Goal: Use online tool/utility: Use online tool/utility

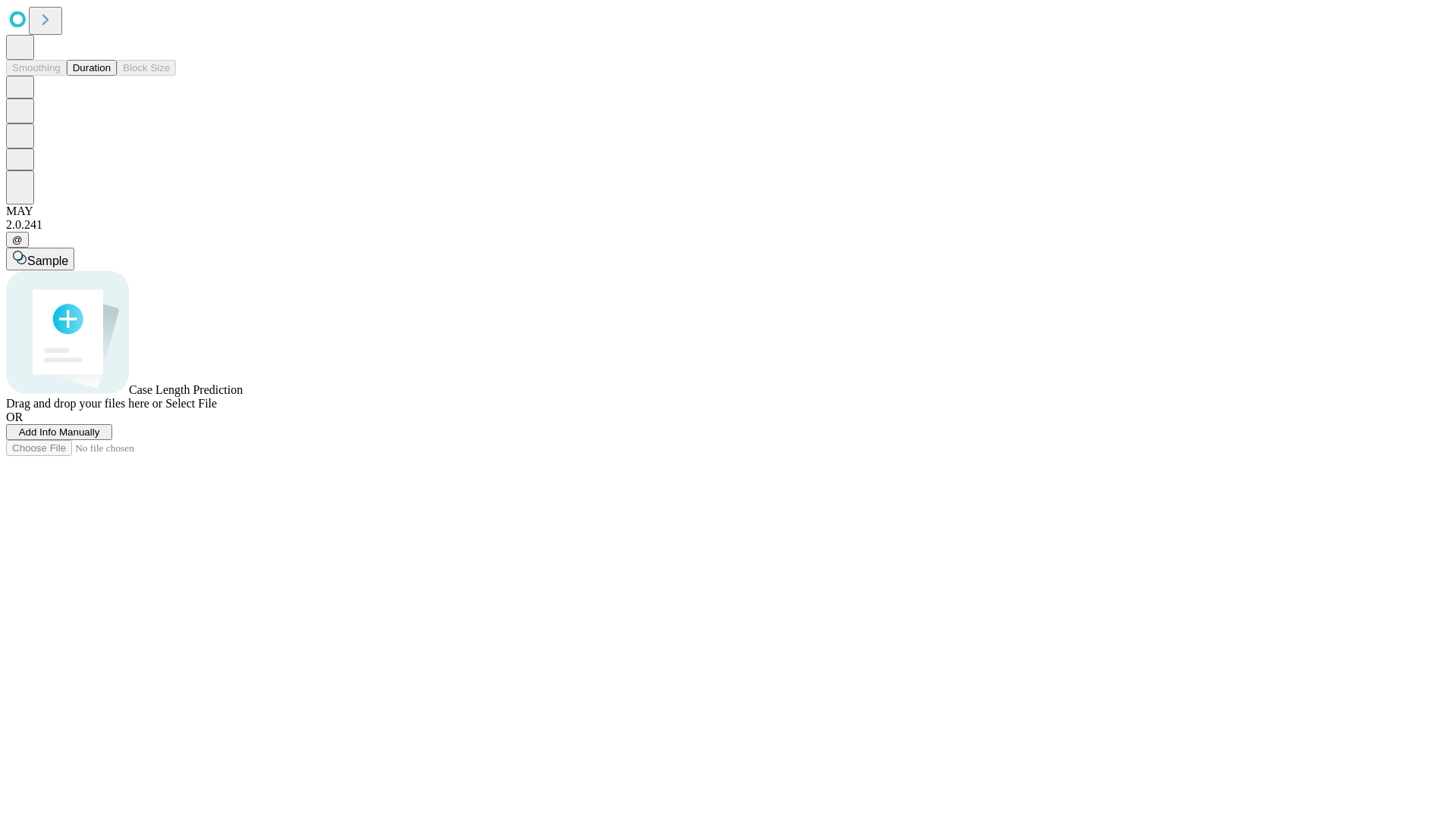
click at [111, 76] on button "Duration" at bounding box center [91, 67] width 50 height 16
click at [217, 410] on span "Select File" at bounding box center [190, 403] width 51 height 13
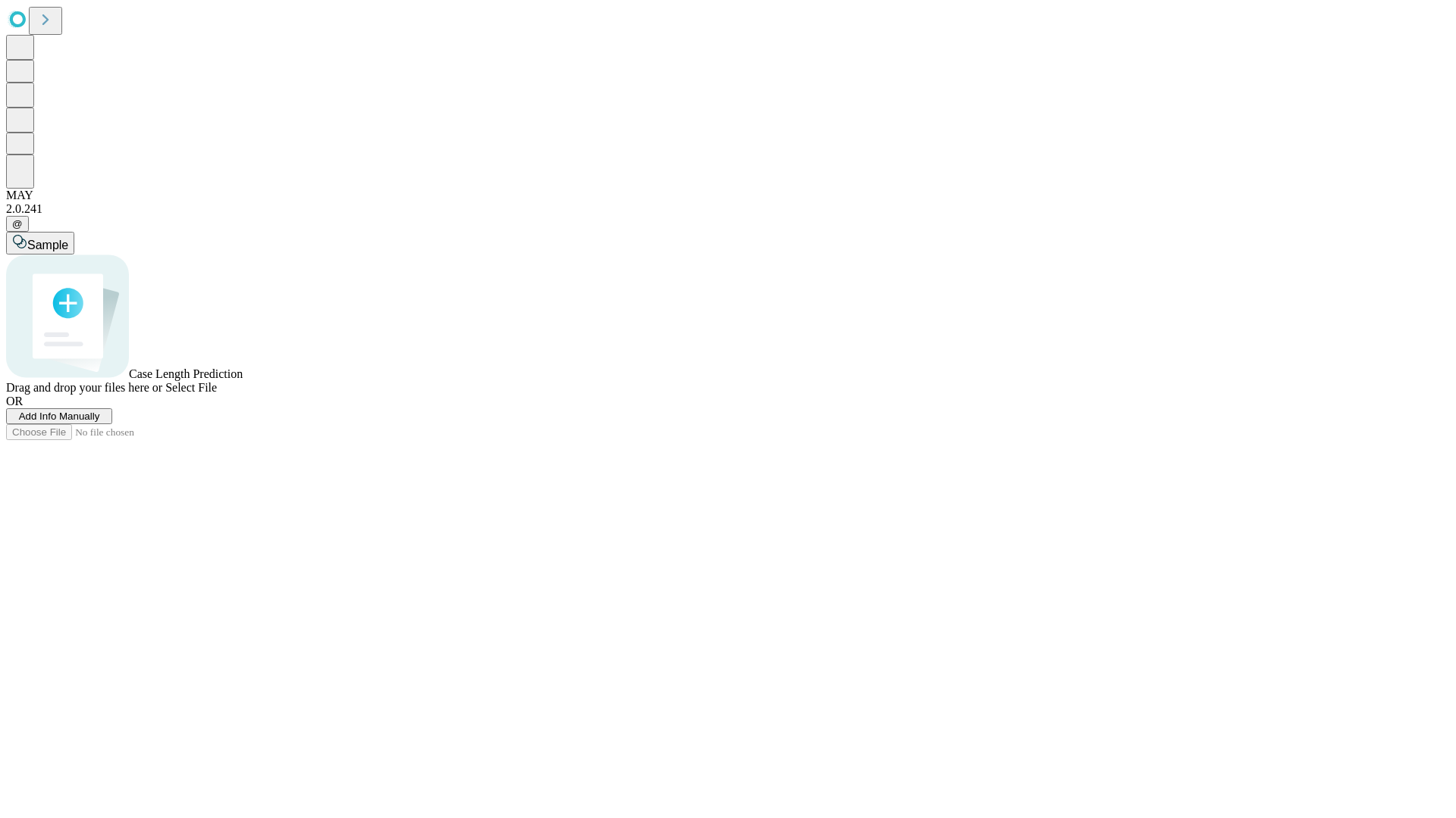
click at [217, 394] on span "Select File" at bounding box center [190, 388] width 51 height 13
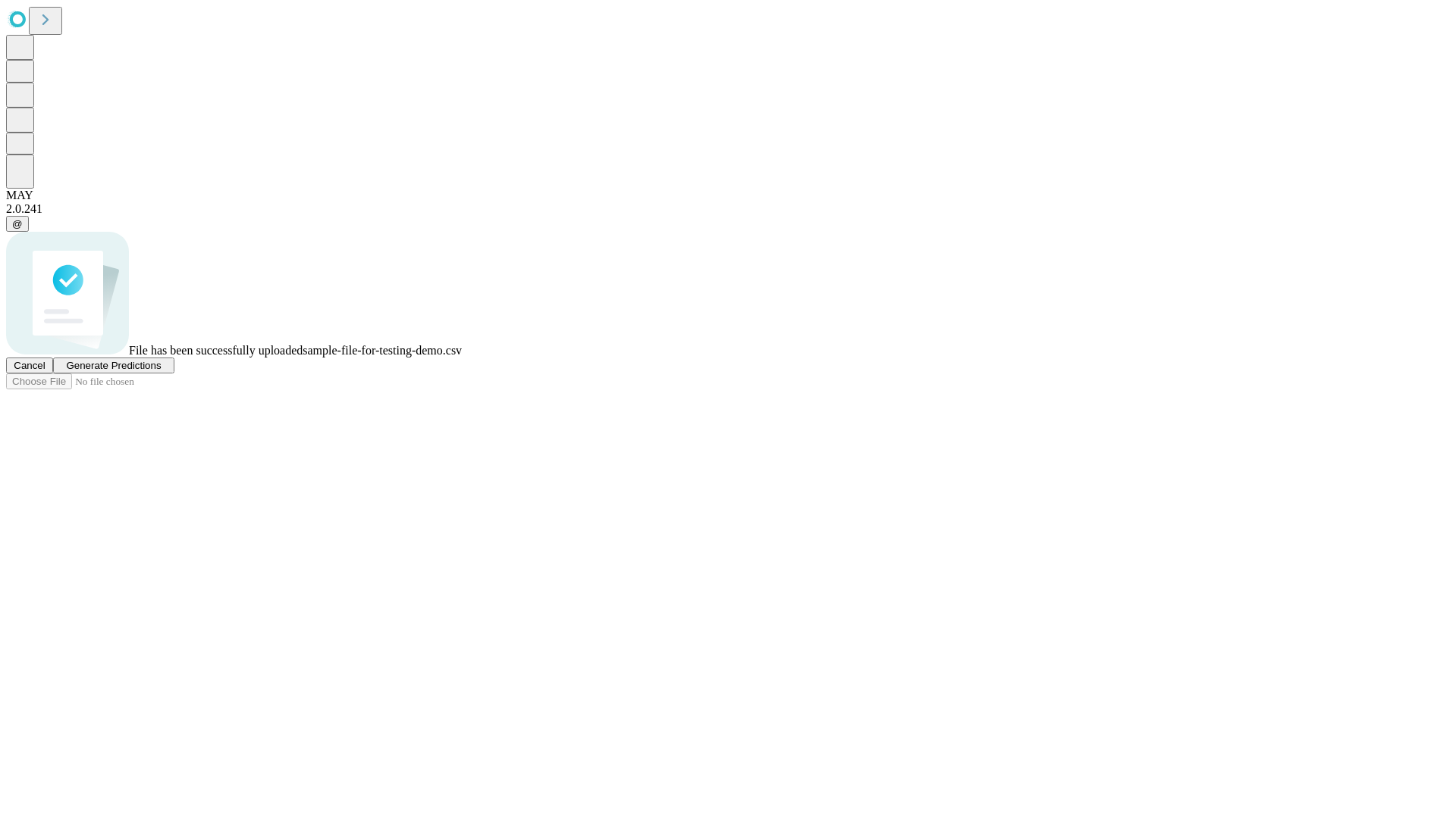
click at [161, 371] on span "Generate Predictions" at bounding box center [114, 365] width 95 height 11
